Goal: Task Accomplishment & Management: Manage account settings

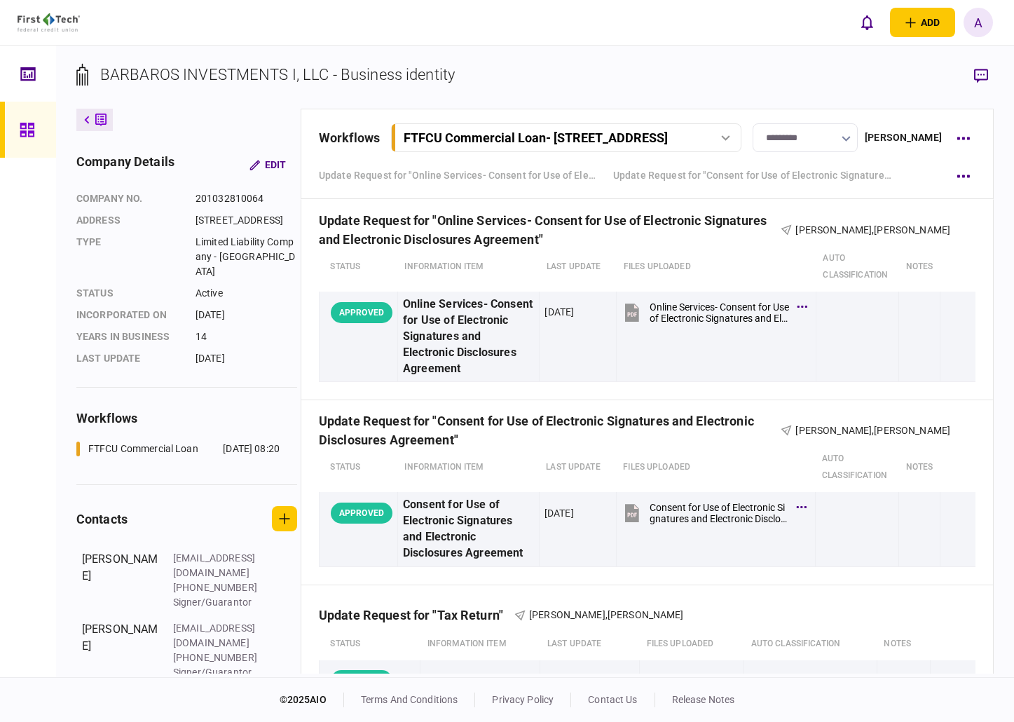
scroll to position [419, 0]
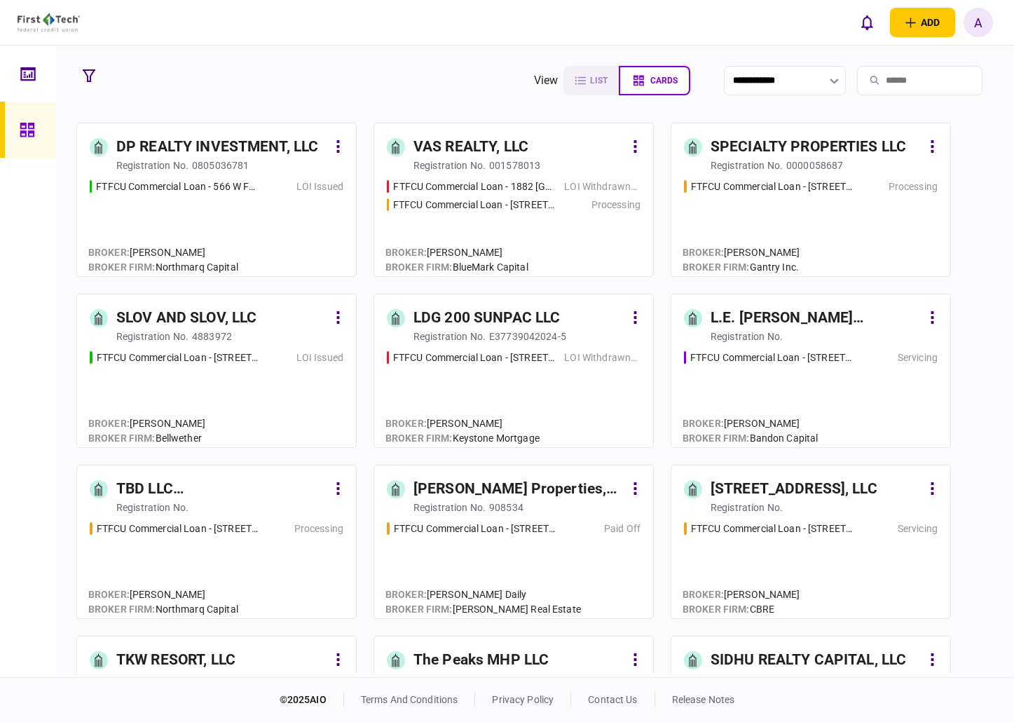
drag, startPoint x: 18, startPoint y: 67, endPoint x: 47, endPoint y: 67, distance: 29.4
click at [18, 67] on link at bounding box center [28, 74] width 56 height 56
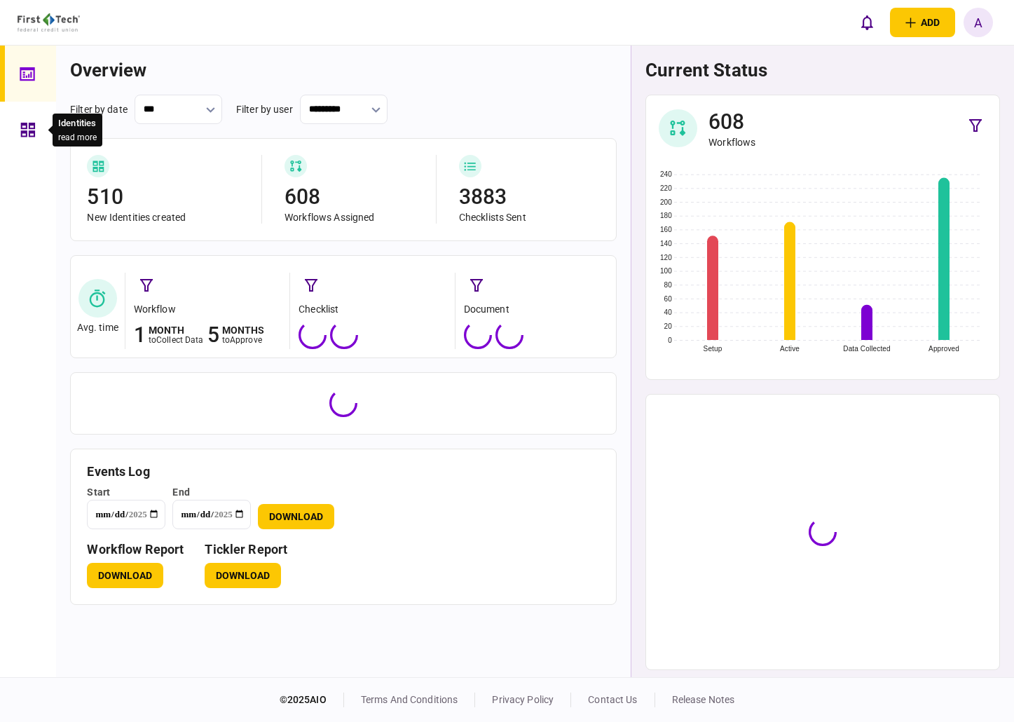
click at [22, 133] on icon at bounding box center [27, 130] width 15 height 16
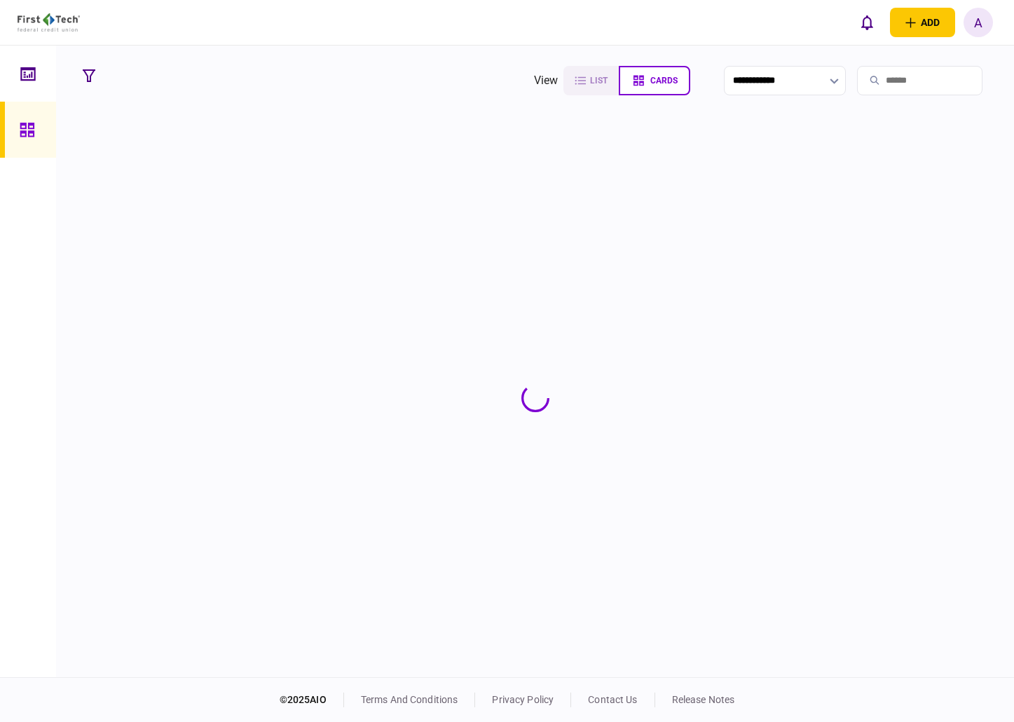
click at [876, 87] on input "search" at bounding box center [919, 80] width 125 height 29
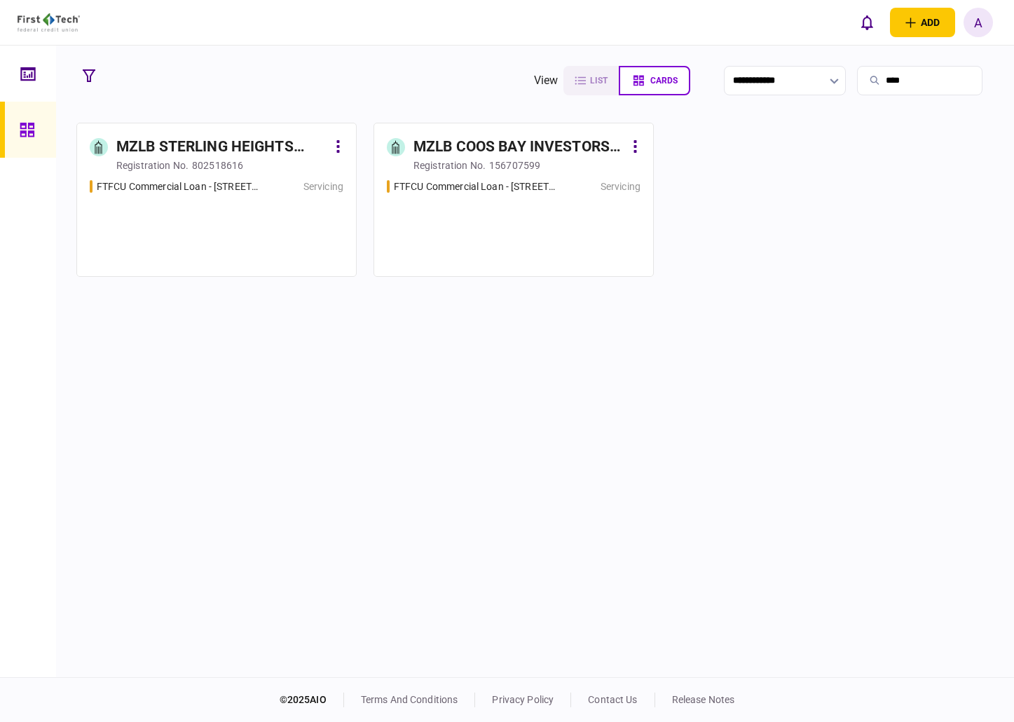
type input "****"
click at [184, 144] on div "MZLB STERLING HEIGHTS INVESTORS, LLC" at bounding box center [221, 147] width 211 height 22
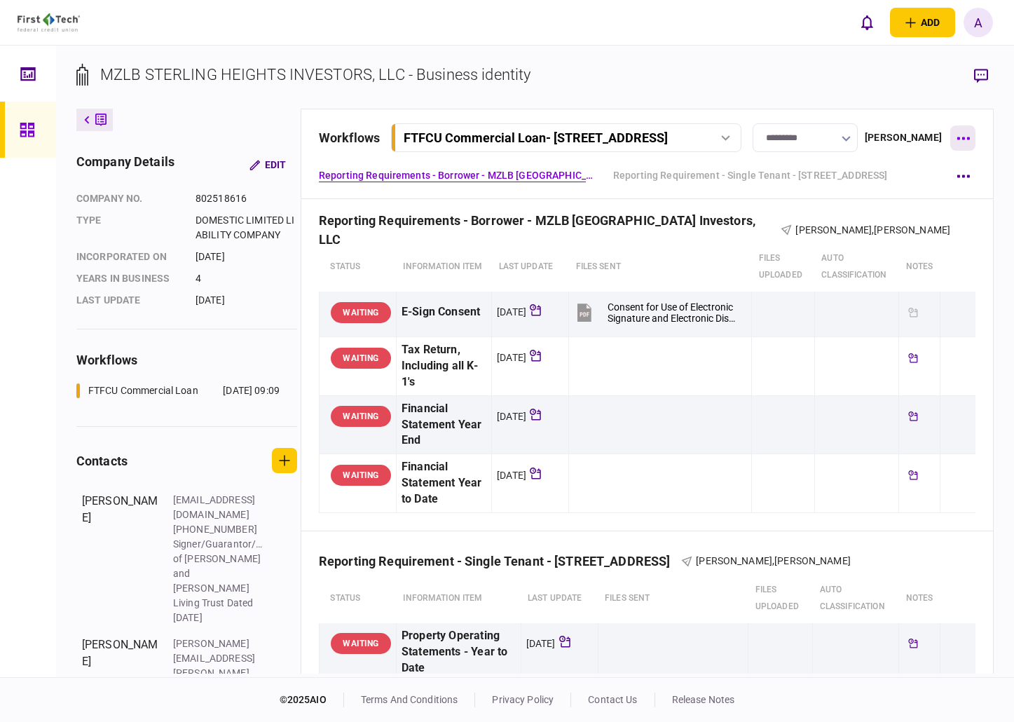
click at [965, 137] on icon "button" at bounding box center [963, 139] width 13 height 4
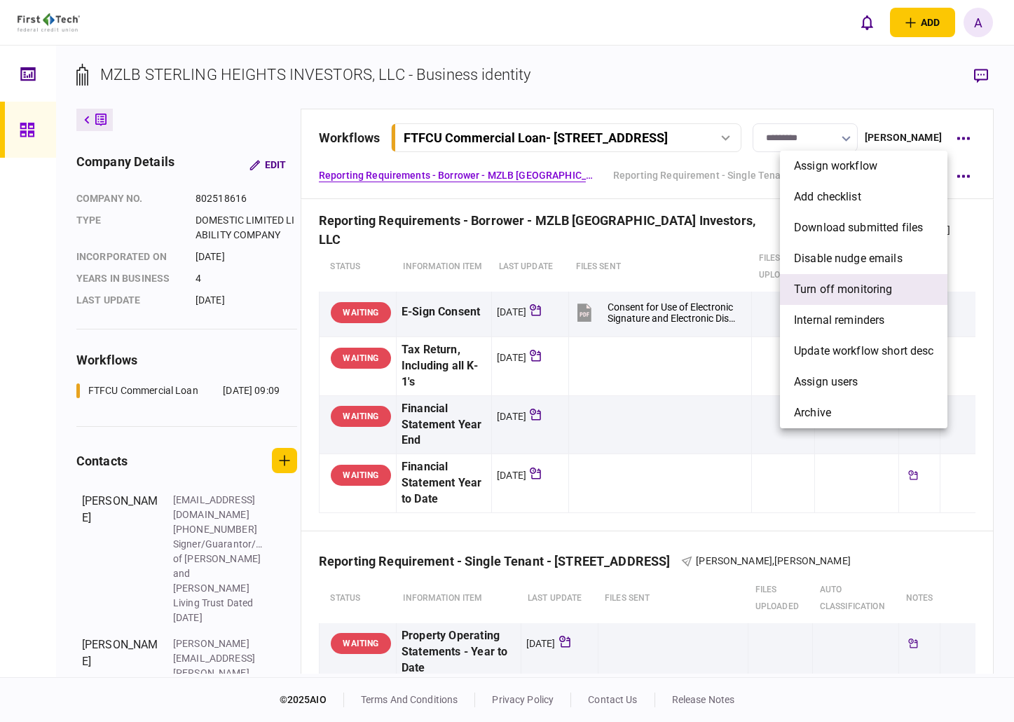
click at [848, 289] on span "Turn off monitoring" at bounding box center [843, 289] width 99 height 17
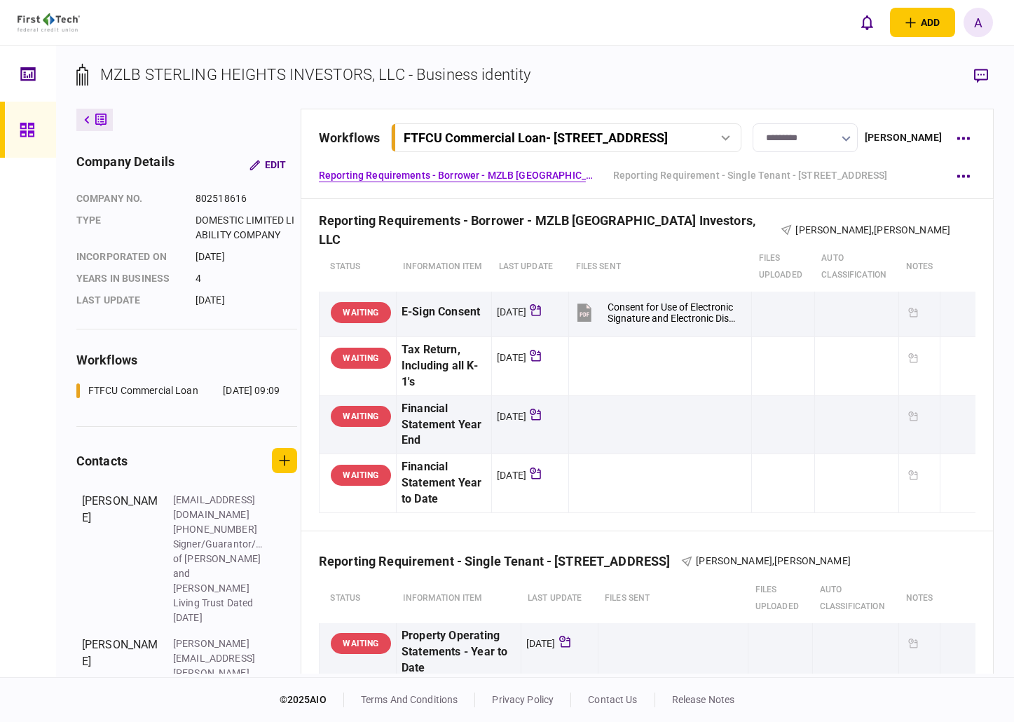
click at [851, 141] on icon "button" at bounding box center [846, 139] width 9 height 6
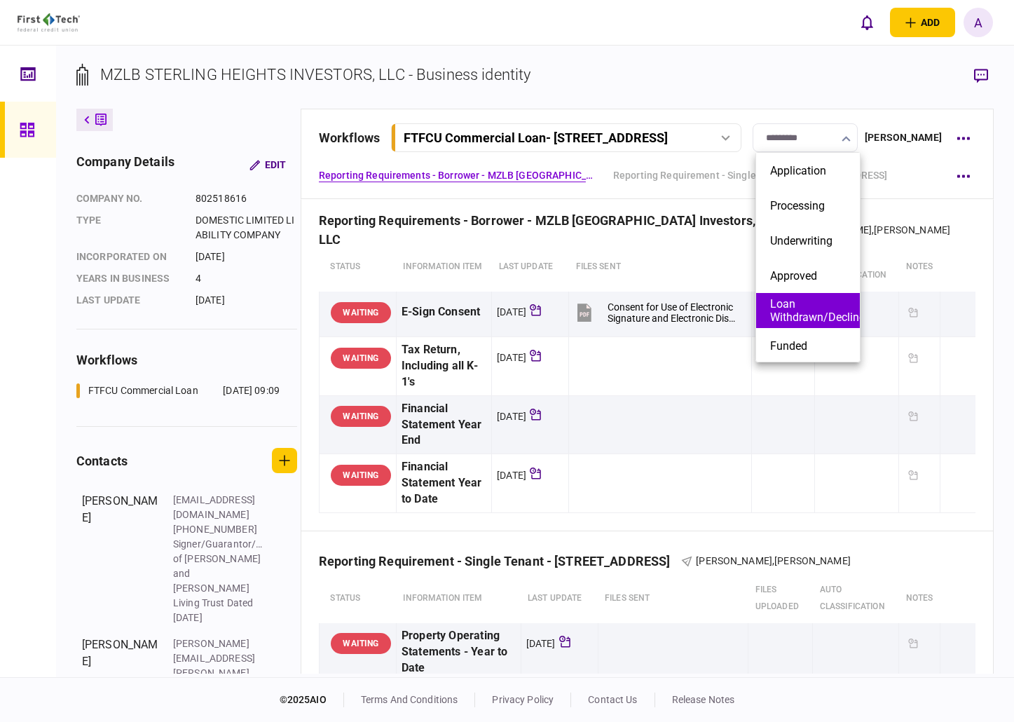
scroll to position [140, 0]
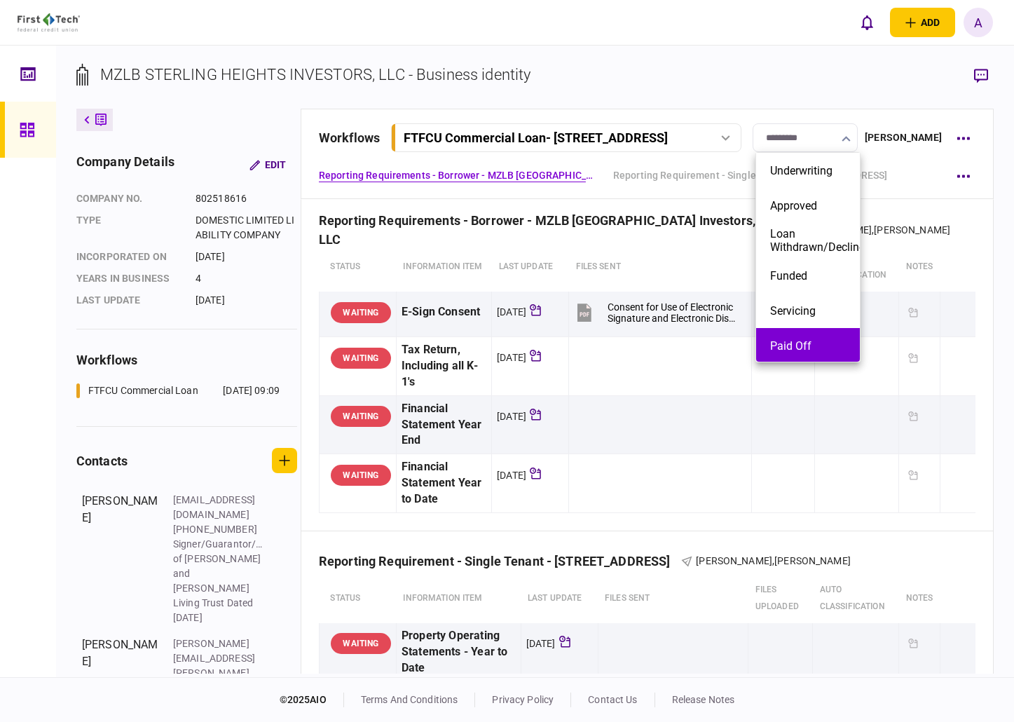
click at [808, 341] on button "Paid Off" at bounding box center [808, 345] width 76 height 13
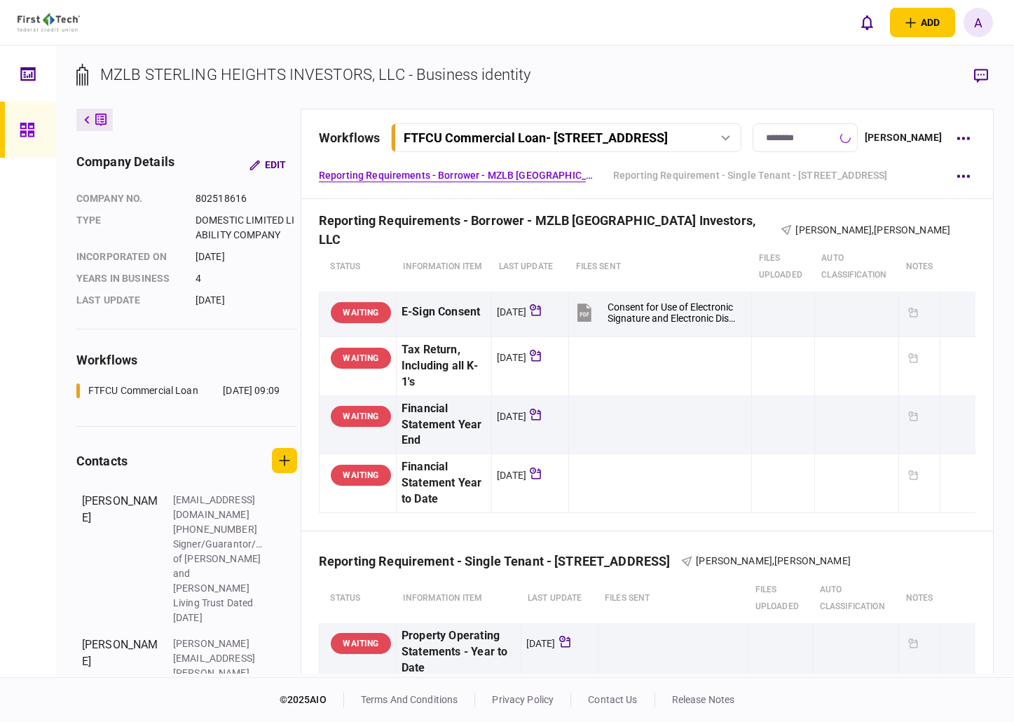
type input "********"
click at [723, 135] on div at bounding box center [725, 138] width 21 height 6
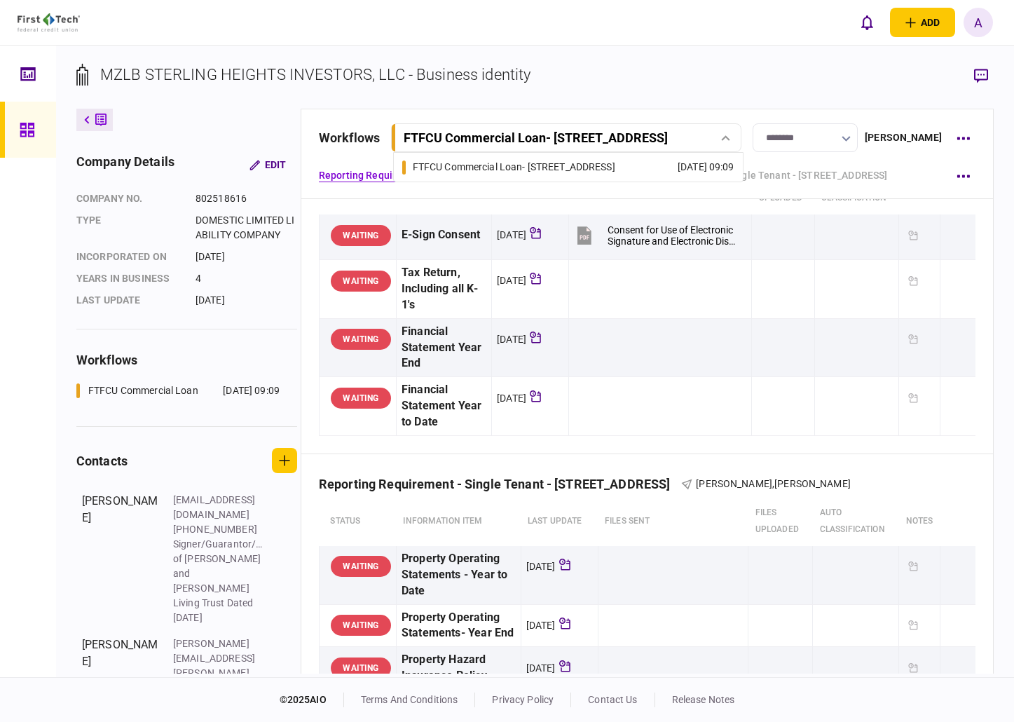
scroll to position [82, 0]
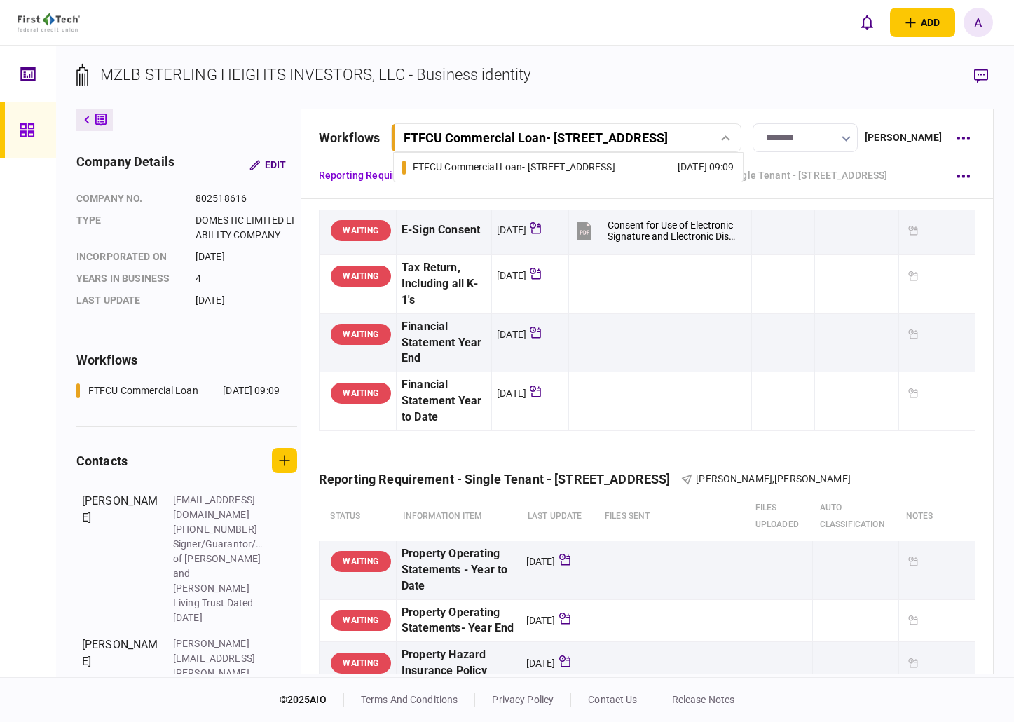
click at [723, 55] on div "MZLB STERLING HEIGHTS INVESTORS, LLC - Business identity company details Edit c…" at bounding box center [535, 362] width 958 height 632
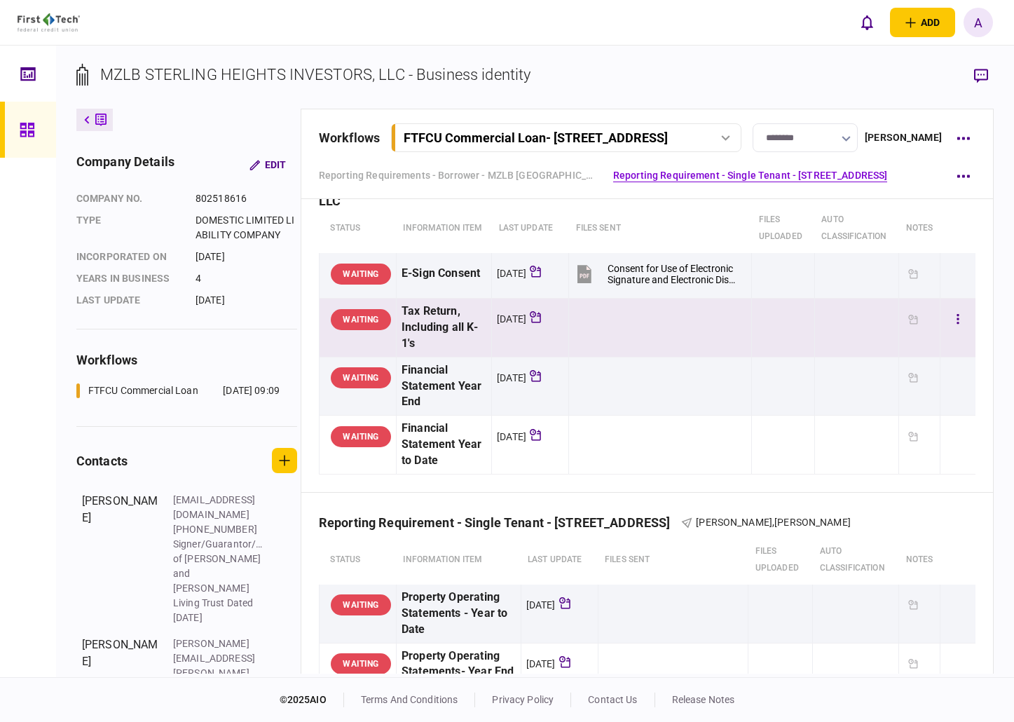
scroll to position [0, 0]
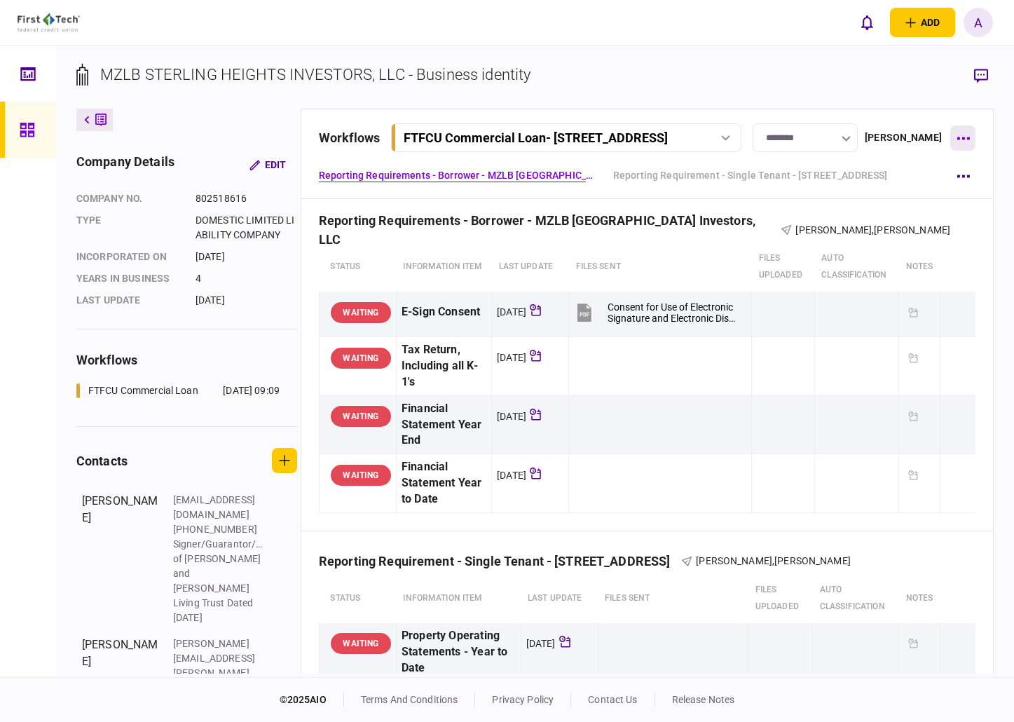
click at [960, 132] on button "button" at bounding box center [963, 137] width 25 height 25
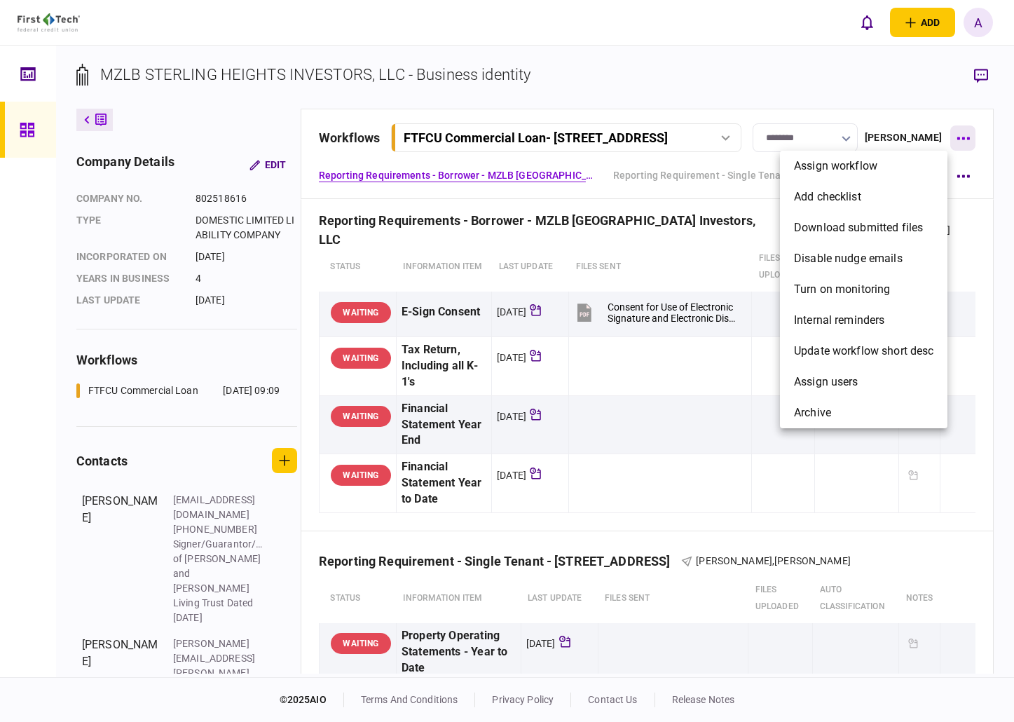
click at [960, 132] on div at bounding box center [507, 361] width 1014 height 722
